Goal: Information Seeking & Learning: Compare options

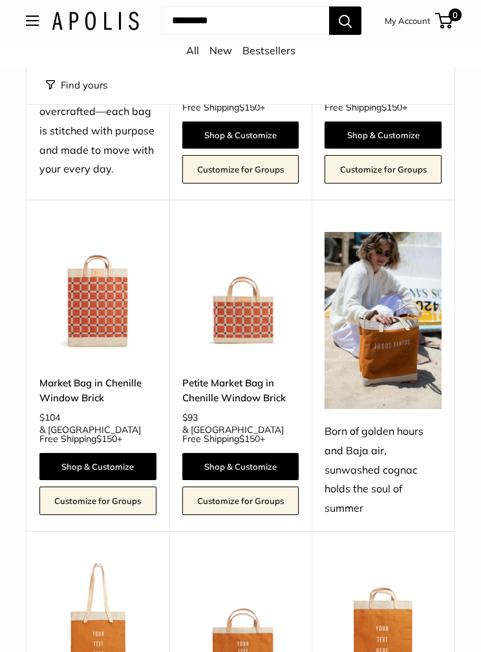
scroll to position [1443, 0]
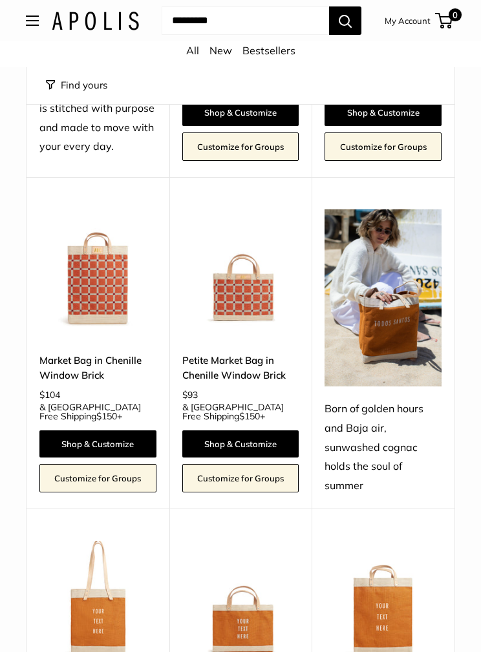
click at [419, 541] on img at bounding box center [382, 599] width 117 height 117
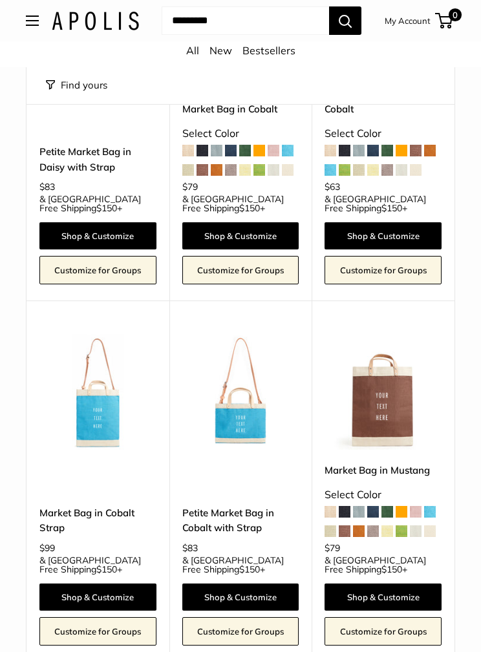
scroll to position [2778, 0]
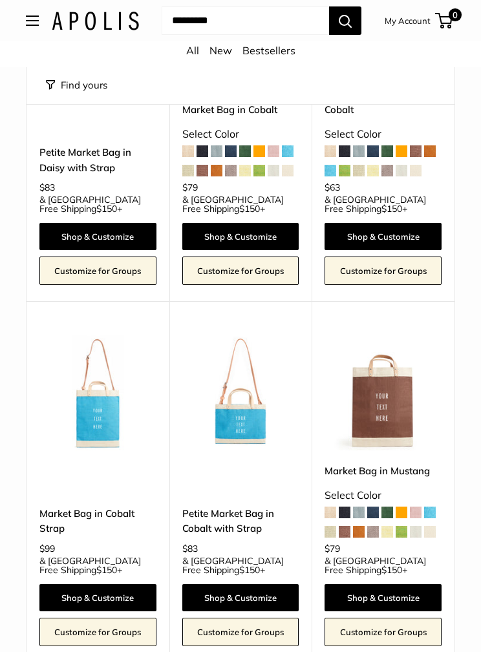
click at [249, 334] on img at bounding box center [240, 391] width 117 height 117
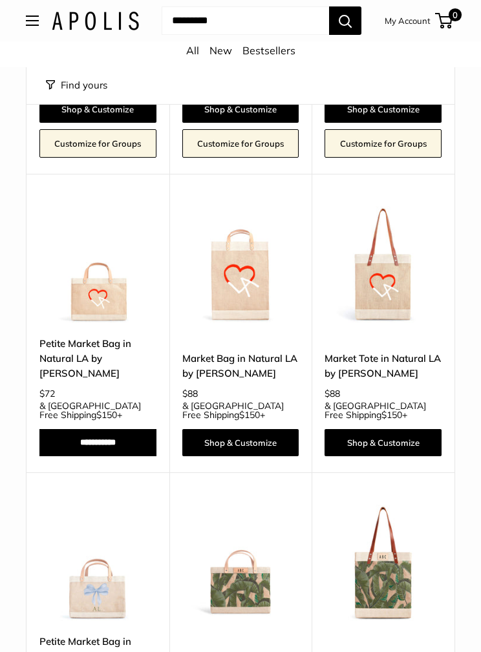
scroll to position [4018, 0]
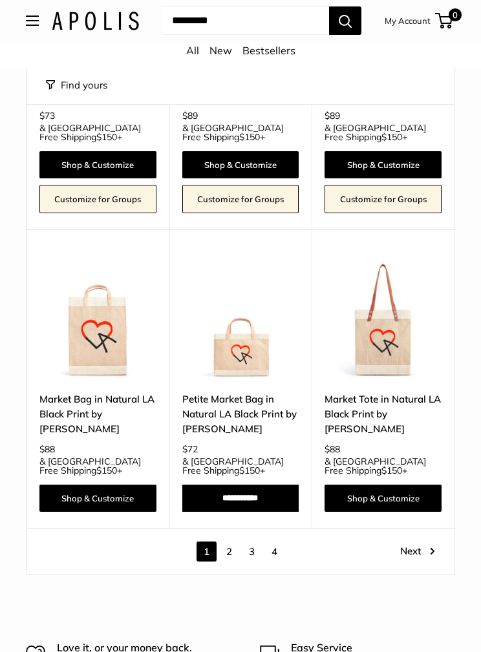
click at [420, 541] on link "Next" at bounding box center [417, 551] width 35 height 20
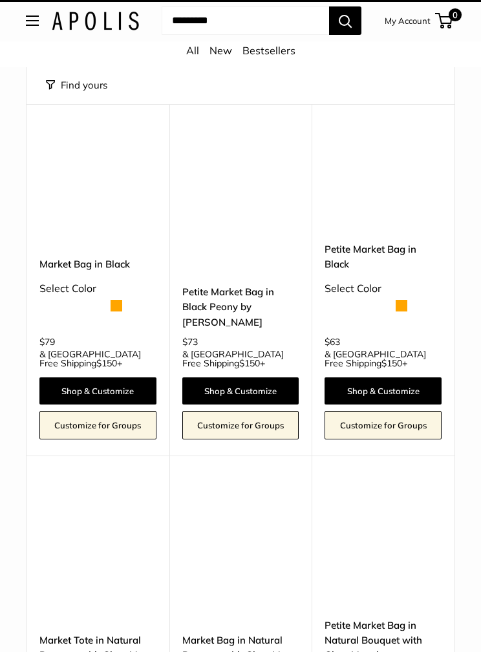
scroll to position [16, 0]
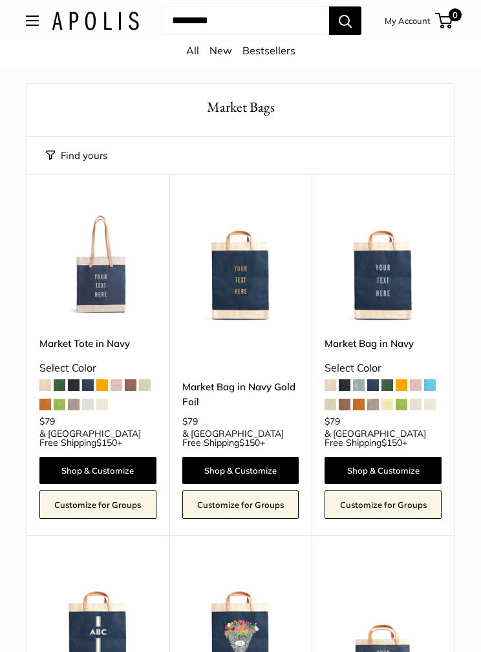
click at [64, 404] on span at bounding box center [60, 405] width 12 height 12
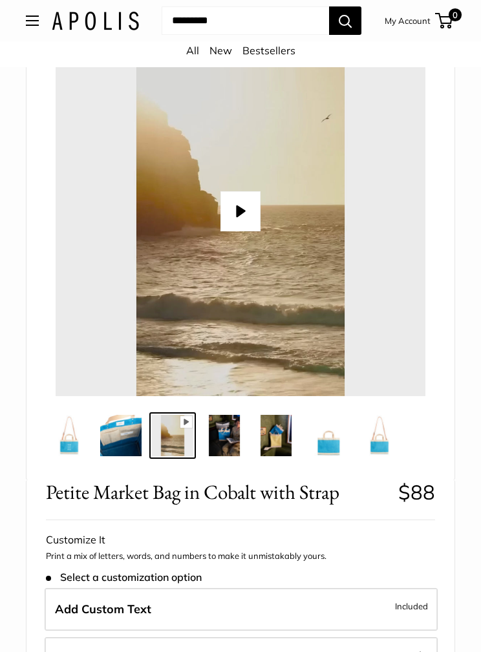
scroll to position [86, 0]
click at [234, 428] on img at bounding box center [223, 435] width 41 height 41
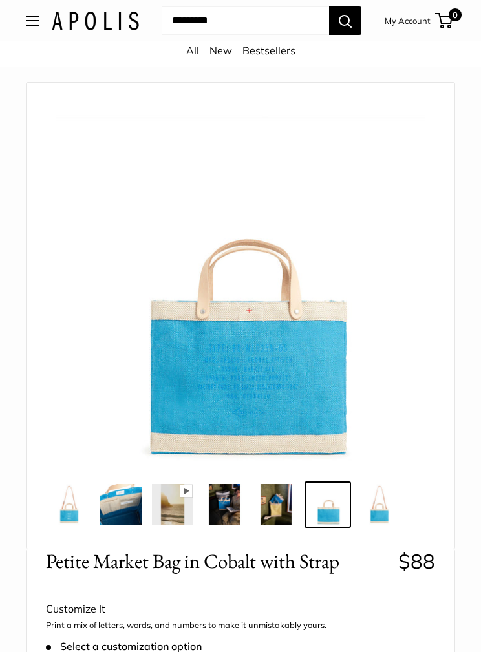
scroll to position [16, 0]
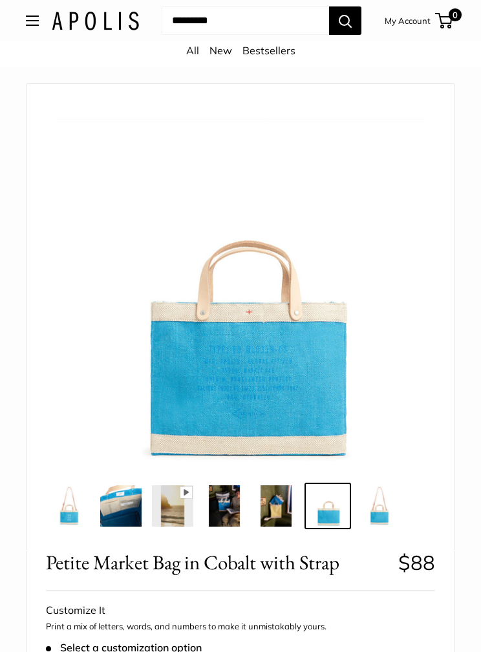
click at [234, 501] on img at bounding box center [223, 505] width 41 height 41
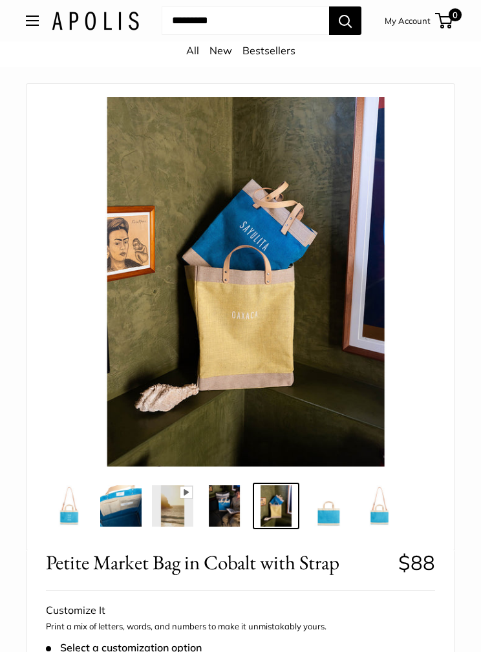
scroll to position [12, 0]
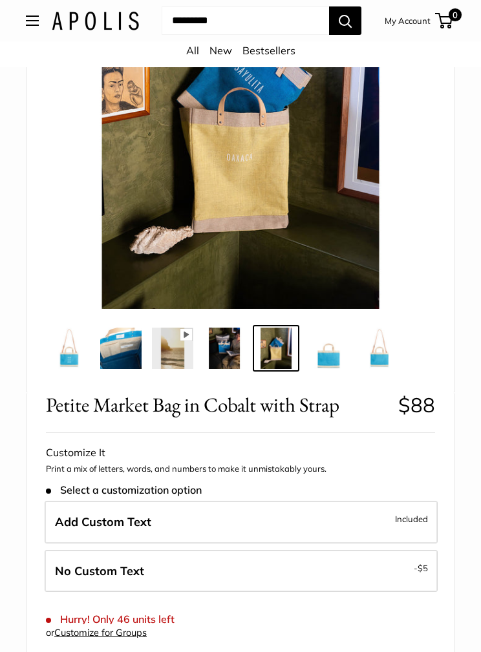
click at [385, 351] on img at bounding box center [378, 348] width 41 height 41
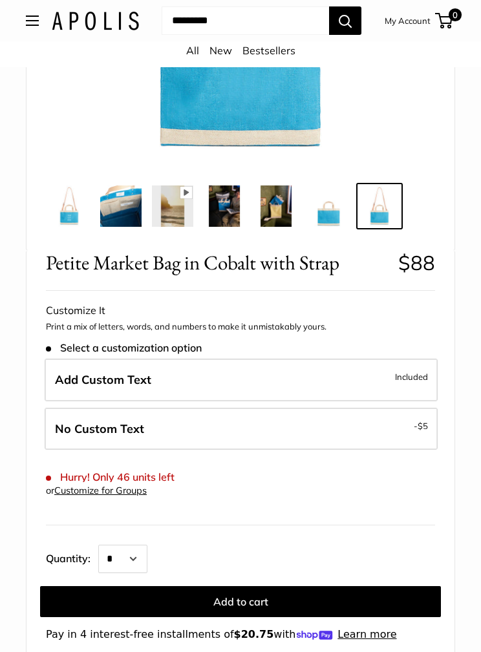
scroll to position [314, 0]
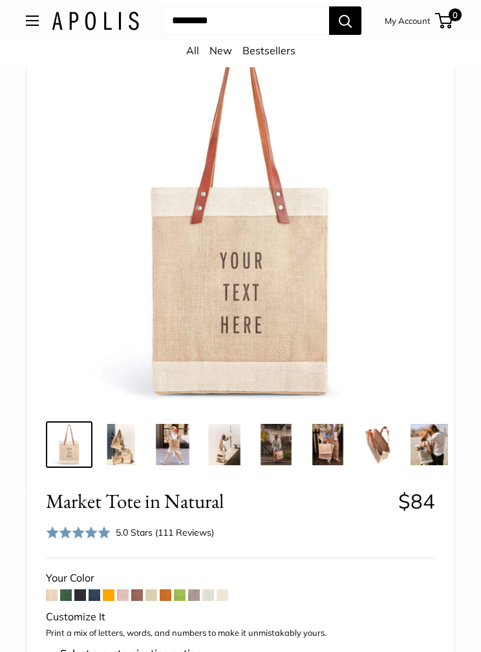
scroll to position [106, 0]
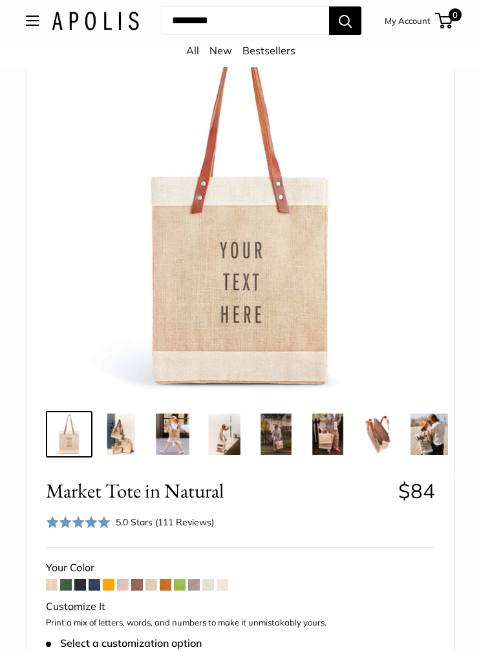
click at [78, 579] on span at bounding box center [80, 585] width 12 height 12
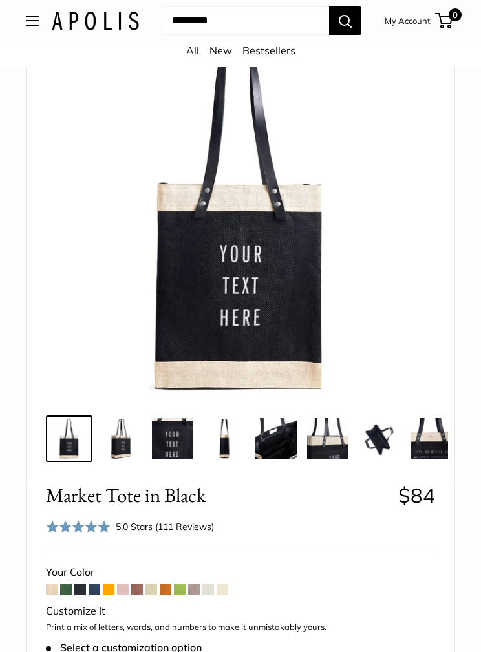
scroll to position [103, 0]
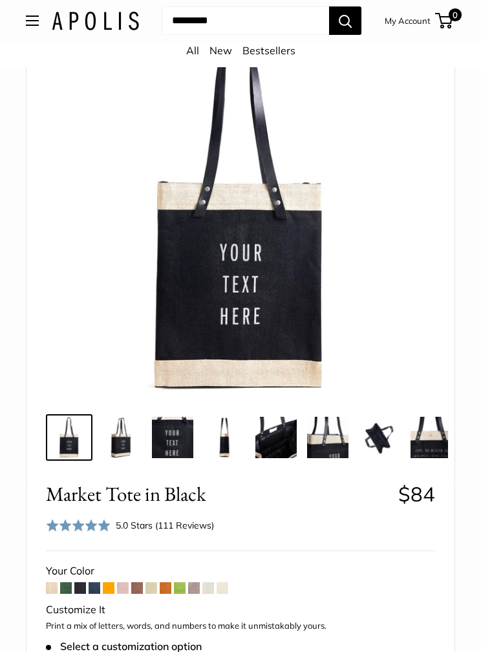
click at [68, 583] on span at bounding box center [66, 589] width 12 height 12
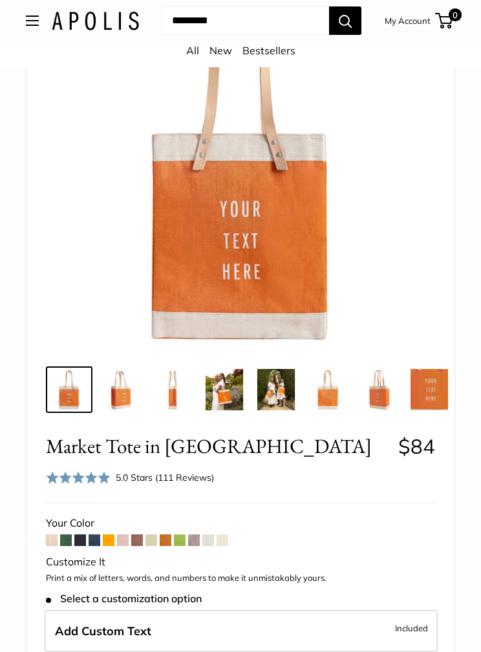
scroll to position [132, 0]
click at [127, 537] on span at bounding box center [123, 540] width 12 height 12
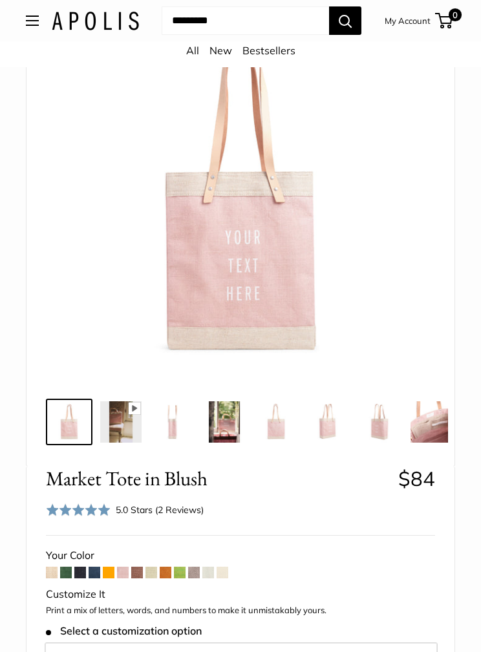
scroll to position [99, 0]
click at [141, 573] on span at bounding box center [137, 572] width 12 height 12
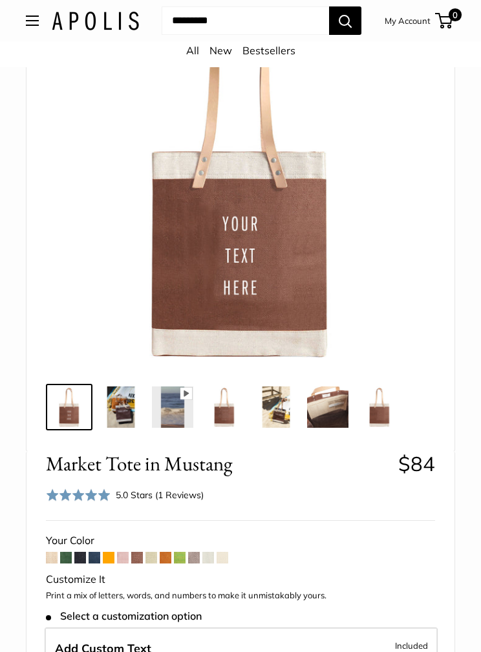
scroll to position [114, 0]
click at [156, 557] on span at bounding box center [151, 558] width 12 height 12
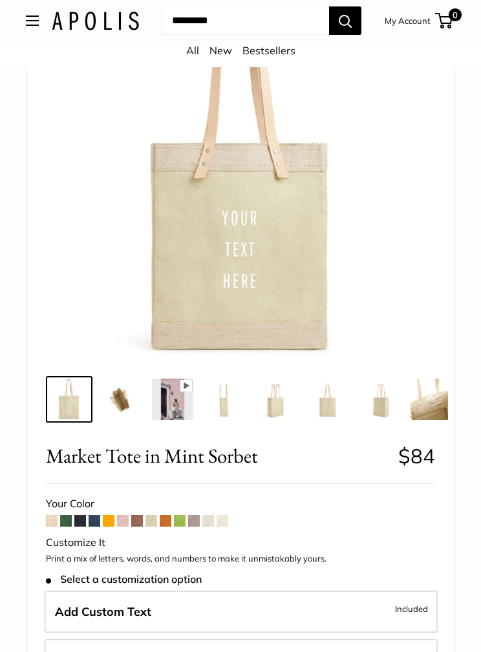
scroll to position [129, 0]
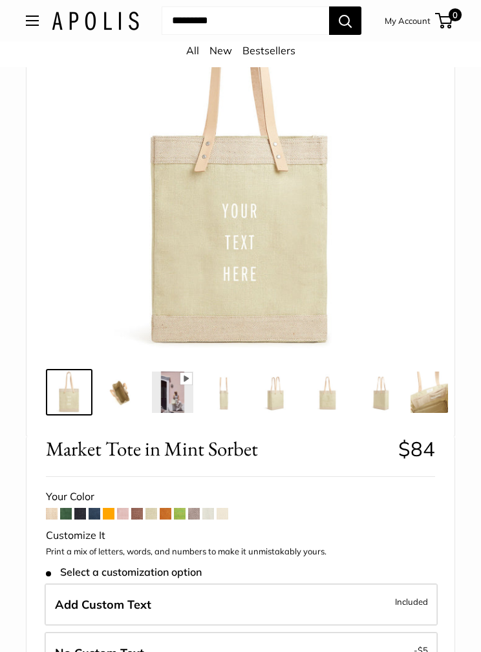
click at [171, 511] on span at bounding box center [166, 514] width 12 height 12
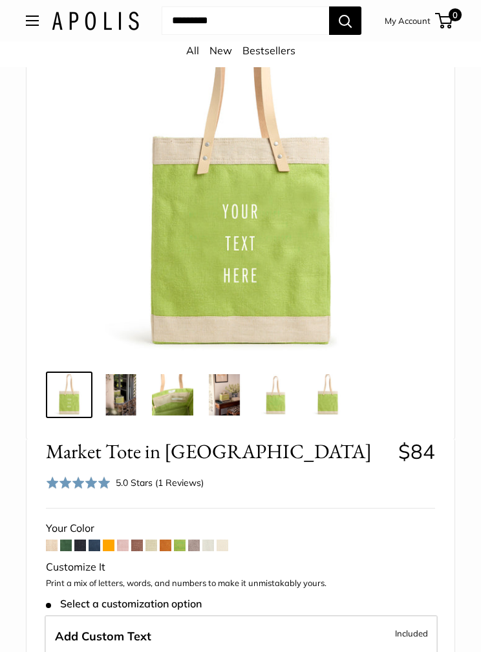
scroll to position [127, 0]
click at [197, 549] on span at bounding box center [194, 545] width 12 height 12
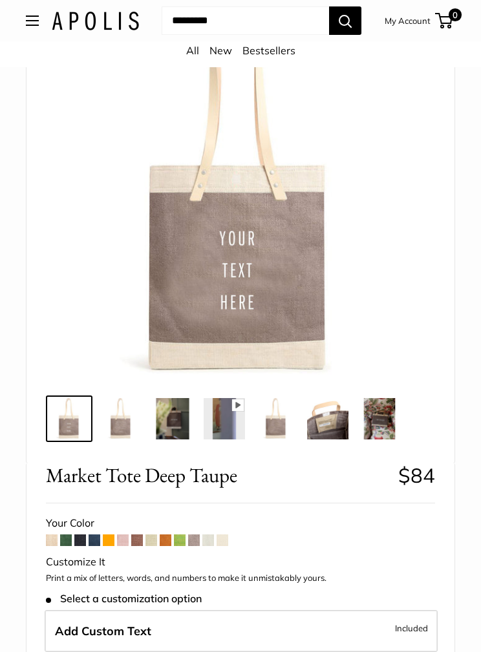
scroll to position [122, 0]
click at [209, 543] on span at bounding box center [208, 540] width 12 height 12
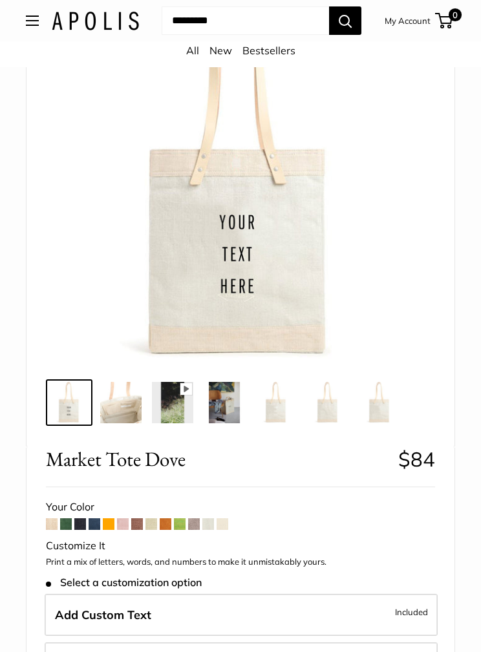
scroll to position [119, 0]
click at [228, 518] on span at bounding box center [222, 524] width 12 height 12
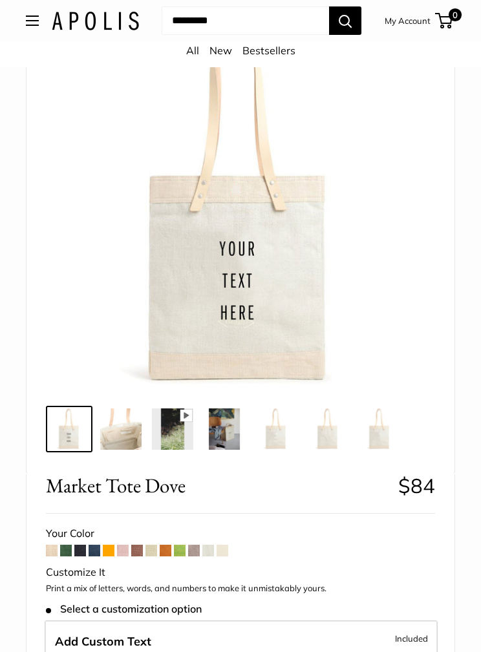
scroll to position [0, 0]
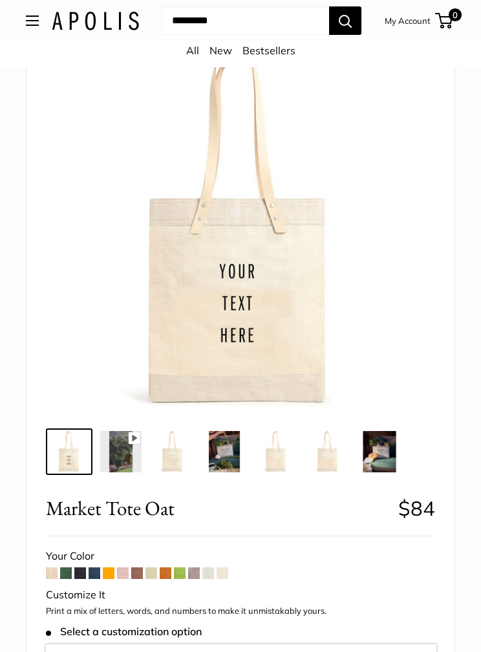
scroll to position [100, 0]
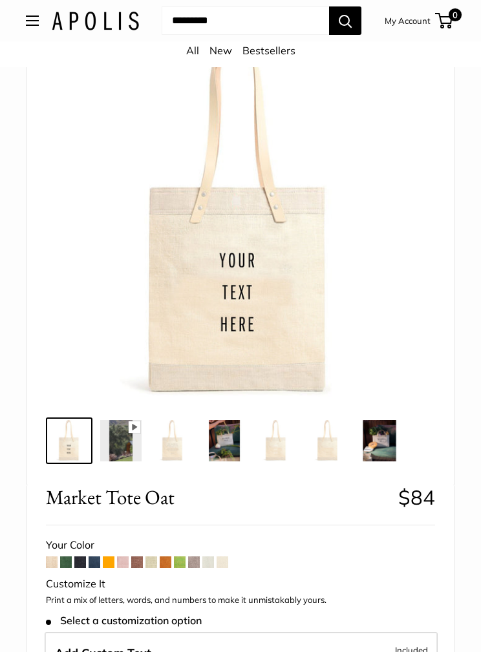
click at [57, 561] on span at bounding box center [52, 562] width 12 height 12
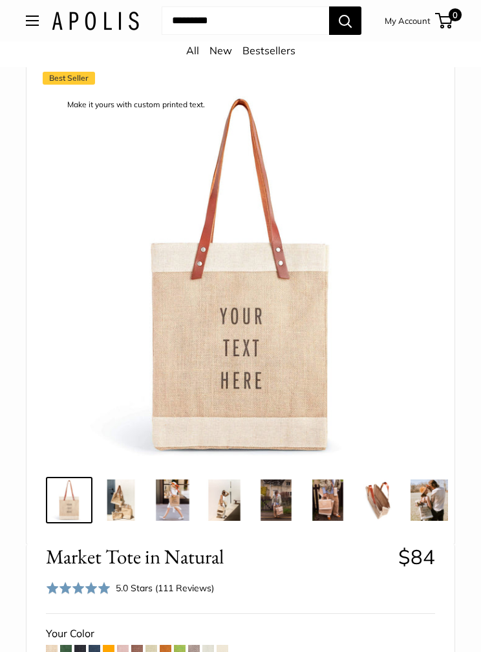
scroll to position [34, 0]
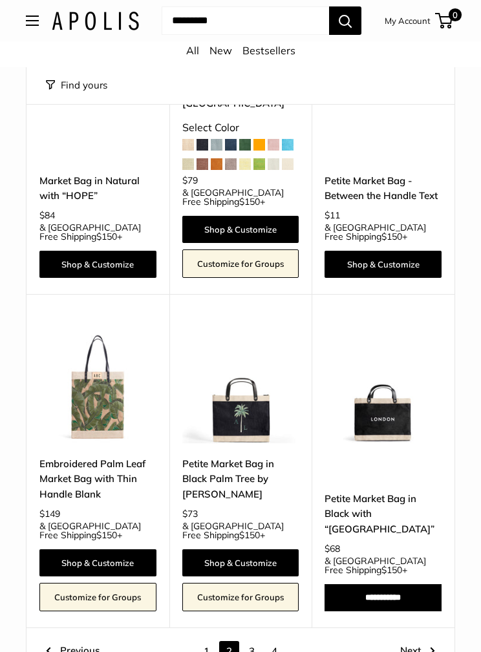
scroll to position [5014, 0]
click at [419, 641] on link "Next" at bounding box center [417, 651] width 35 height 20
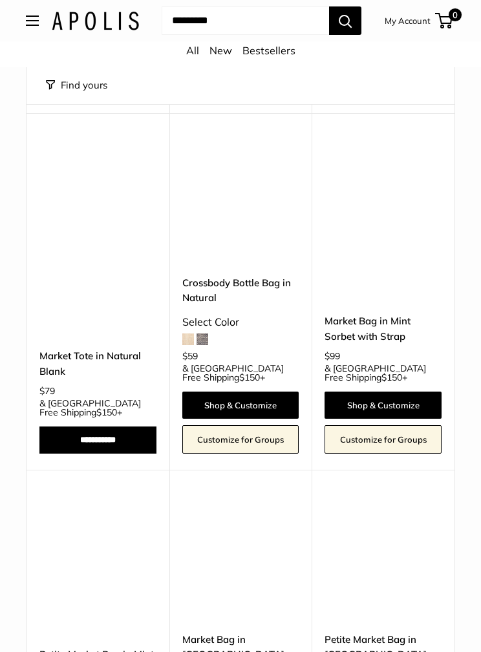
scroll to position [3473, 0]
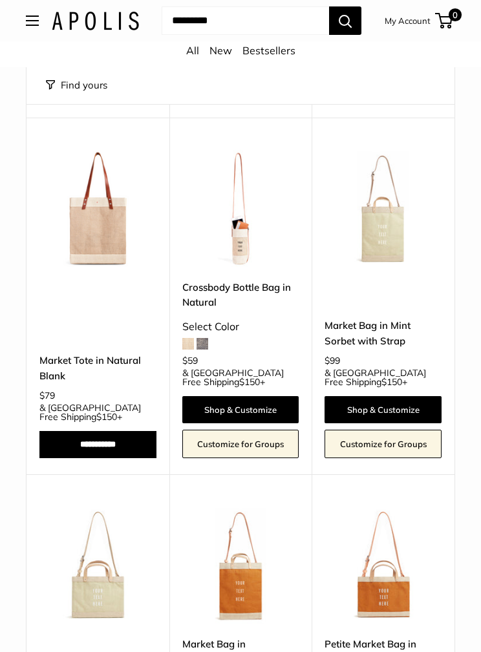
click at [389, 506] on img at bounding box center [382, 564] width 117 height 117
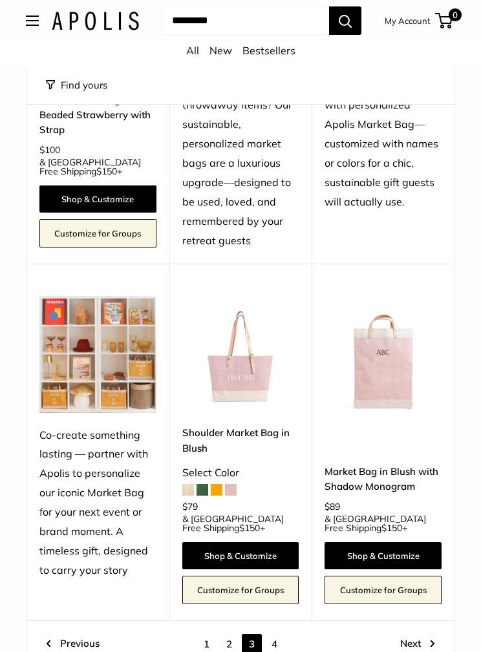
scroll to position [5107, 0]
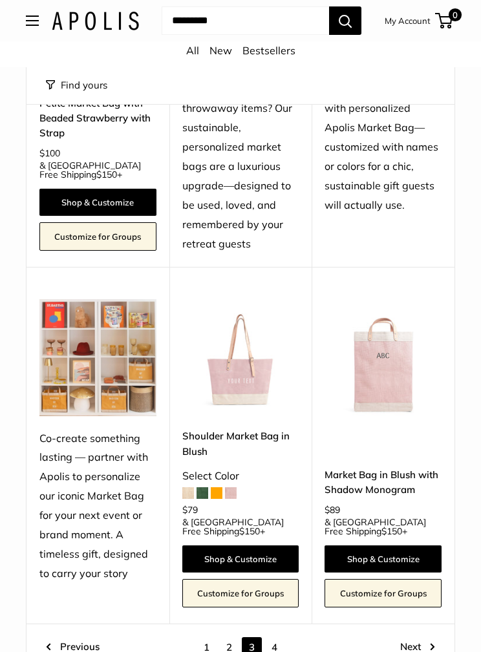
click at [426, 637] on link "Next" at bounding box center [417, 647] width 35 height 20
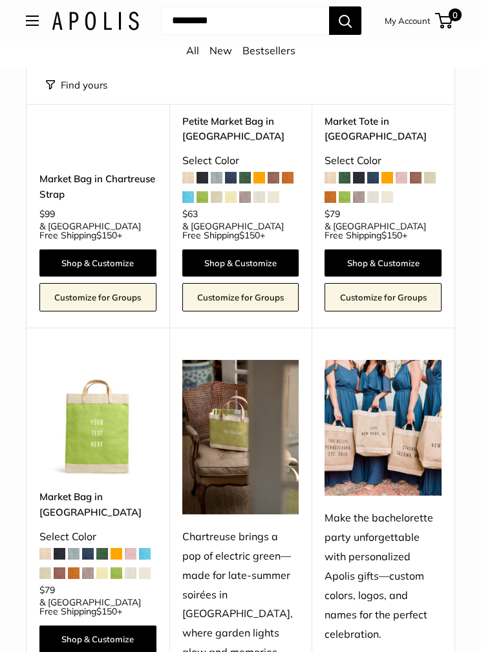
scroll to position [566, 0]
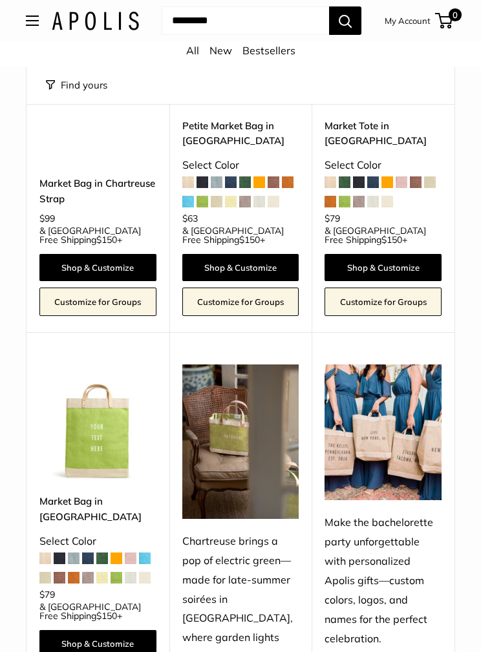
click at [378, 405] on img at bounding box center [382, 432] width 117 height 136
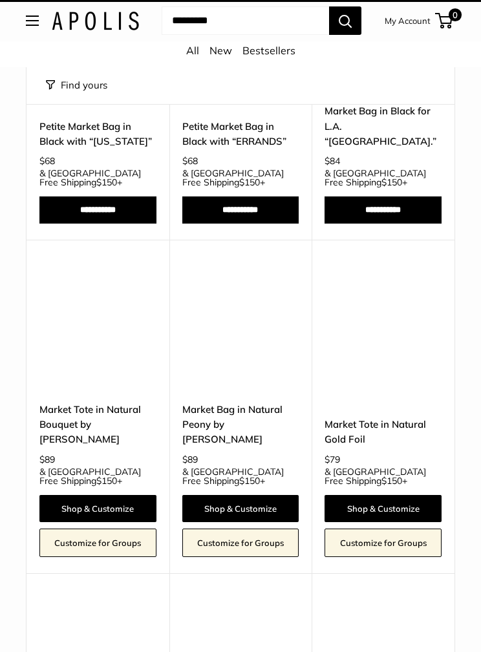
scroll to position [14, 0]
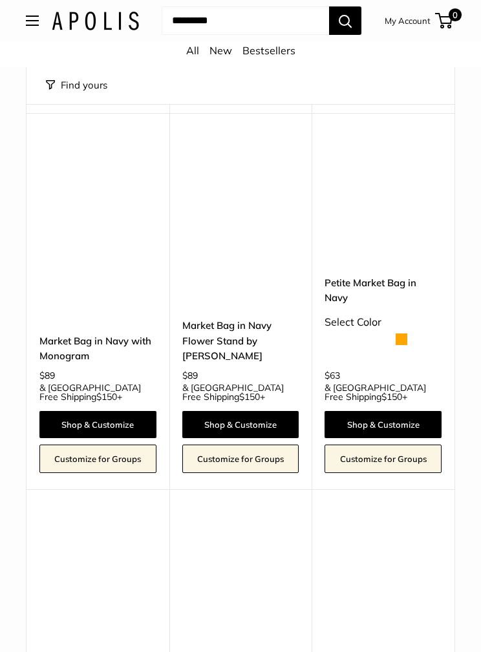
scroll to position [16, 0]
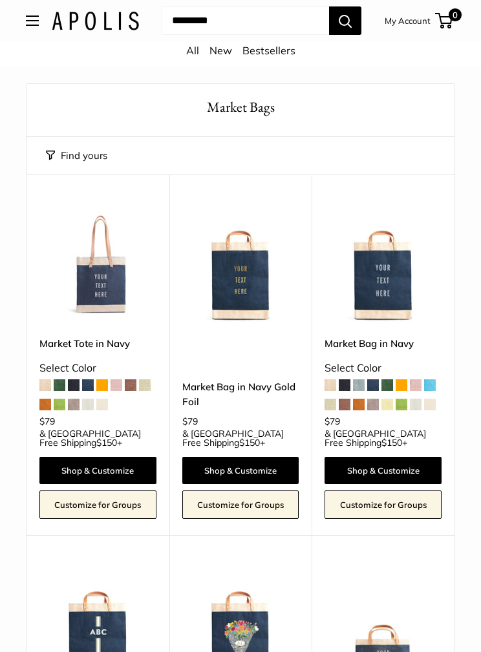
scroll to position [5326, 0]
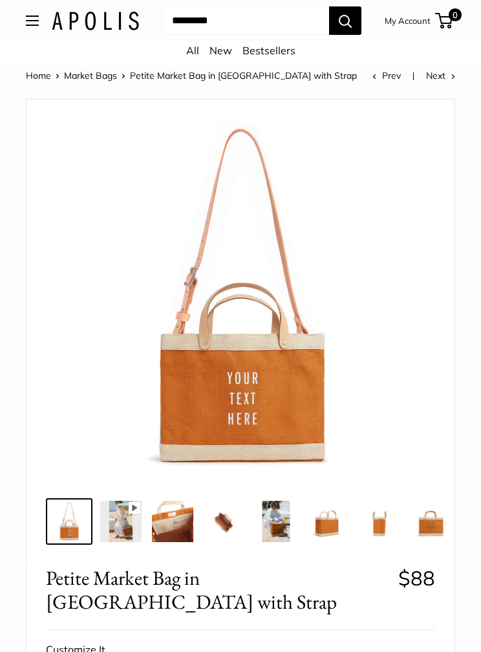
click at [278, 521] on img at bounding box center [275, 521] width 41 height 41
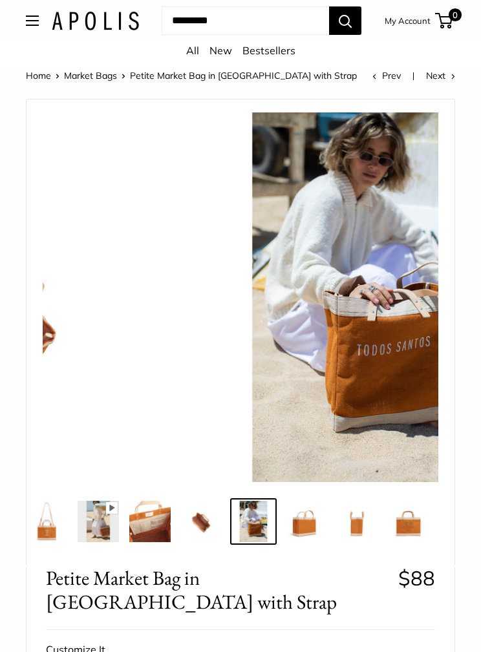
scroll to position [0, 25]
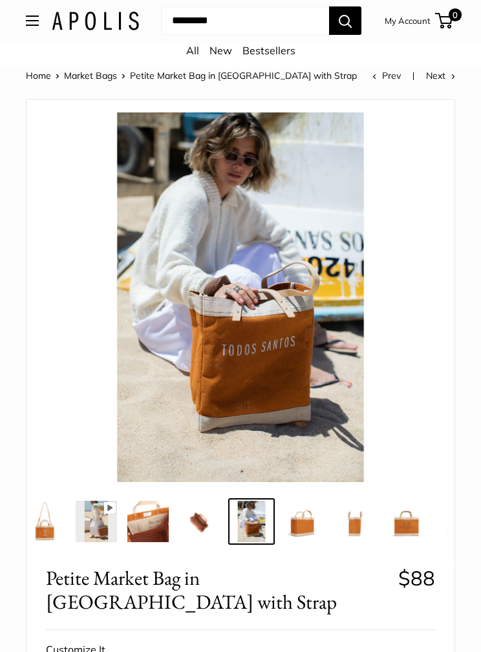
click at [103, 517] on img at bounding box center [96, 521] width 41 height 41
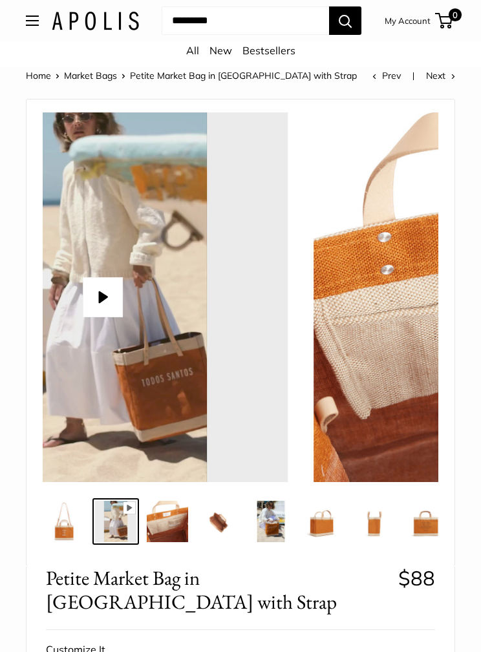
scroll to position [0, 0]
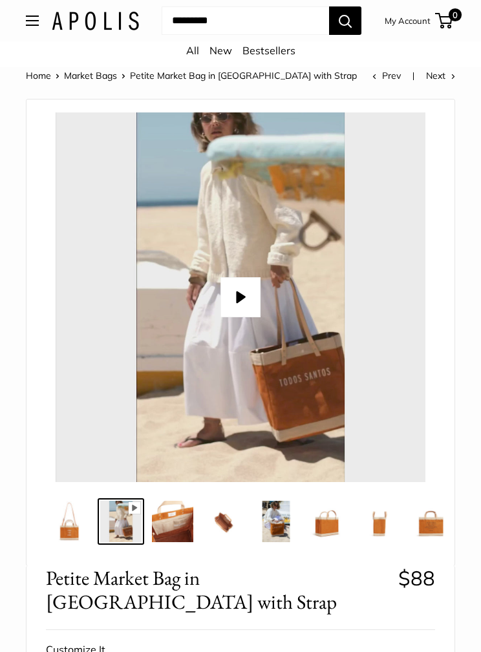
click at [430, 519] on img at bounding box center [430, 521] width 41 height 41
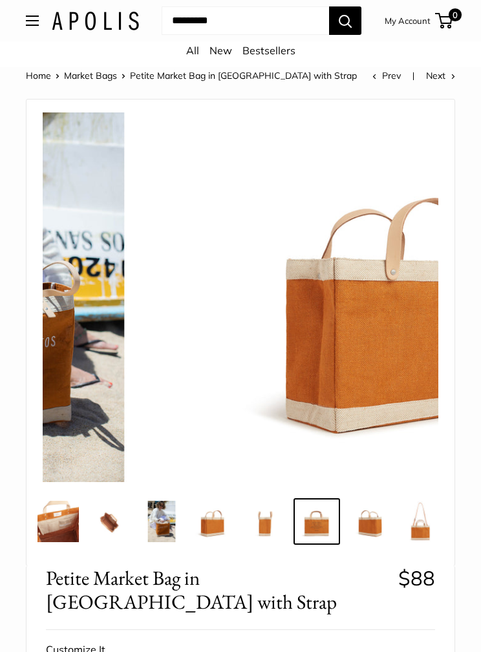
scroll to position [0, 123]
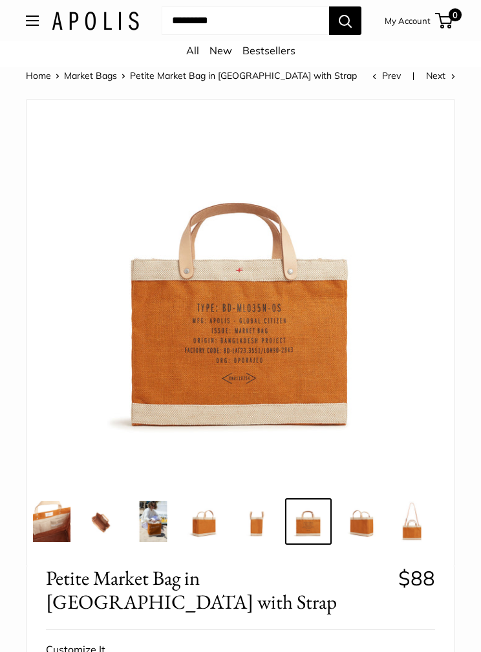
click at [40, 513] on img at bounding box center [49, 521] width 41 height 41
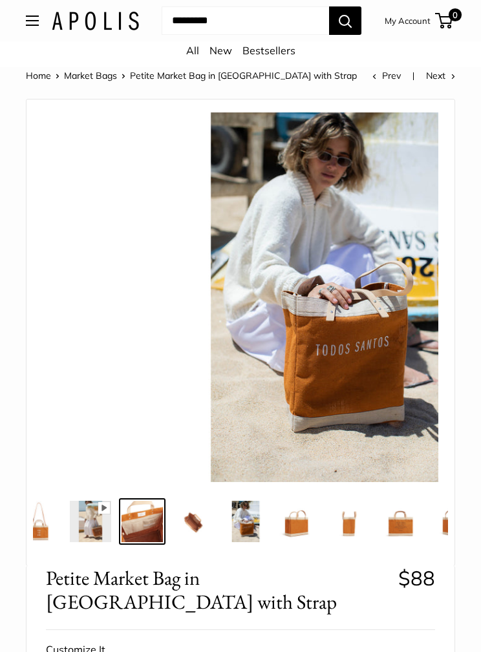
scroll to position [0, 0]
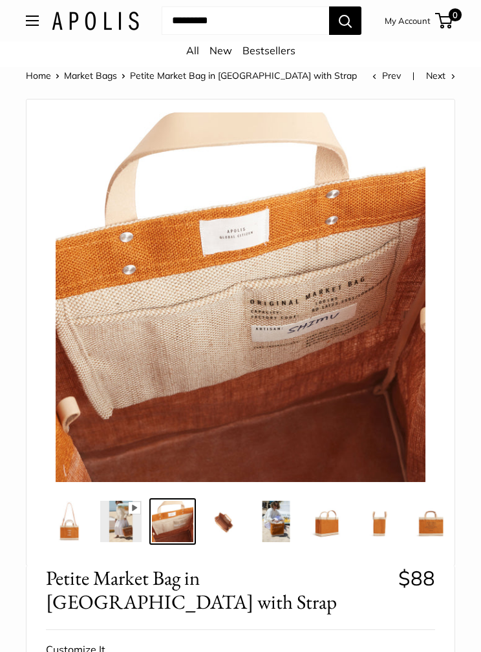
click at [124, 516] on img at bounding box center [120, 521] width 41 height 41
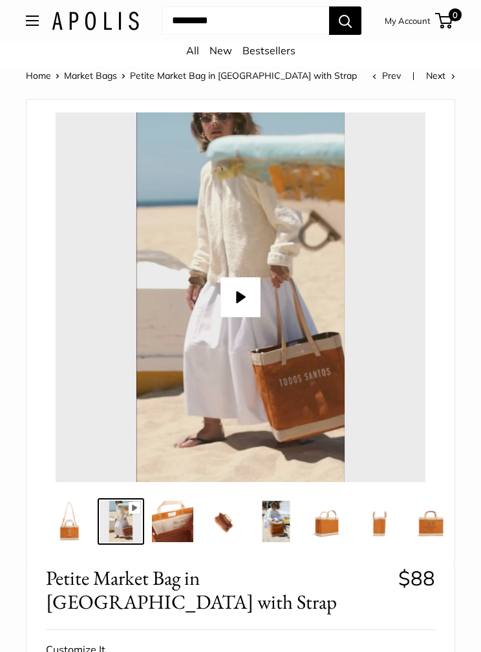
click at [228, 519] on img at bounding box center [223, 521] width 41 height 41
